Goal: Transaction & Acquisition: Purchase product/service

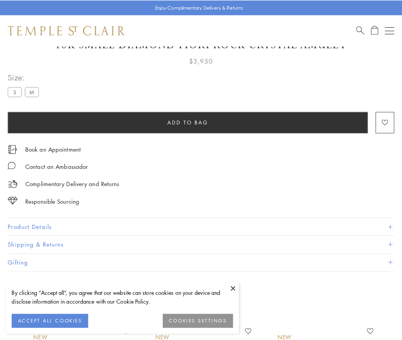
scroll to position [44, 0]
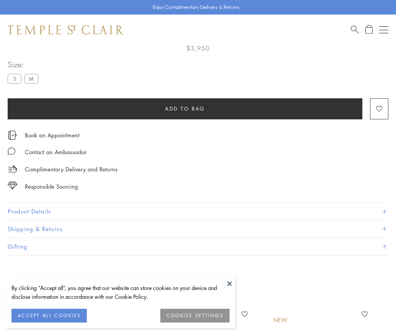
click at [185, 108] on span "Add to bag" at bounding box center [185, 108] width 40 height 8
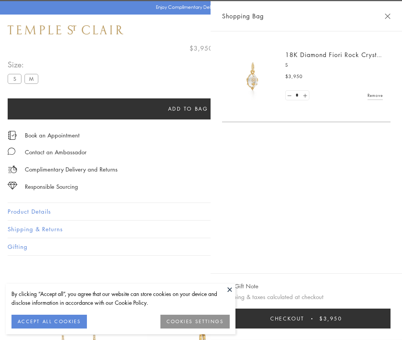
click at [333, 318] on button "Checkout $3,950" at bounding box center [306, 318] width 168 height 20
